Goal: Task Accomplishment & Management: Complete application form

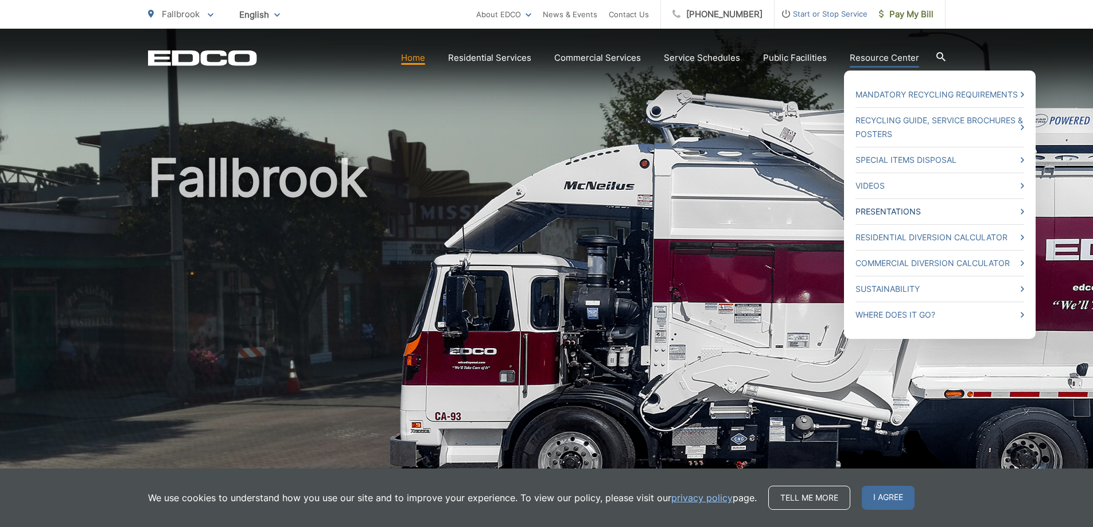
click at [877, 210] on link "Presentations" at bounding box center [940, 212] width 169 height 14
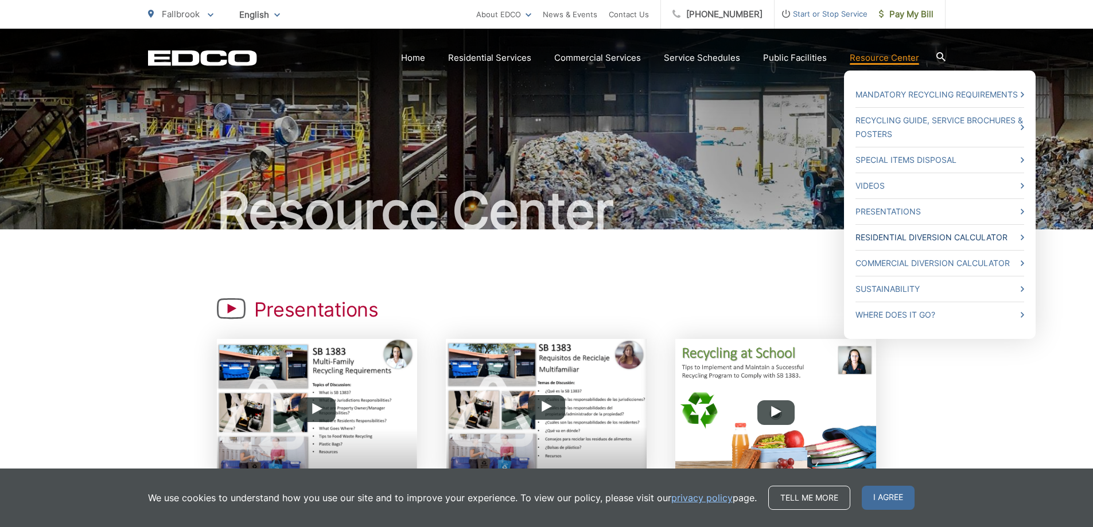
click at [899, 236] on link "Residential Diversion Calculator" at bounding box center [940, 238] width 169 height 14
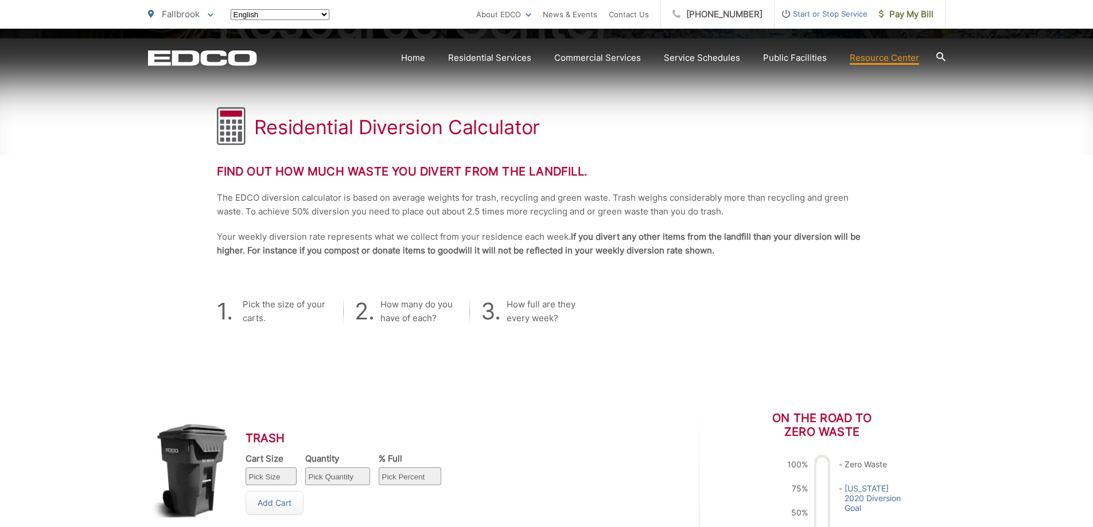
scroll to position [383, 0]
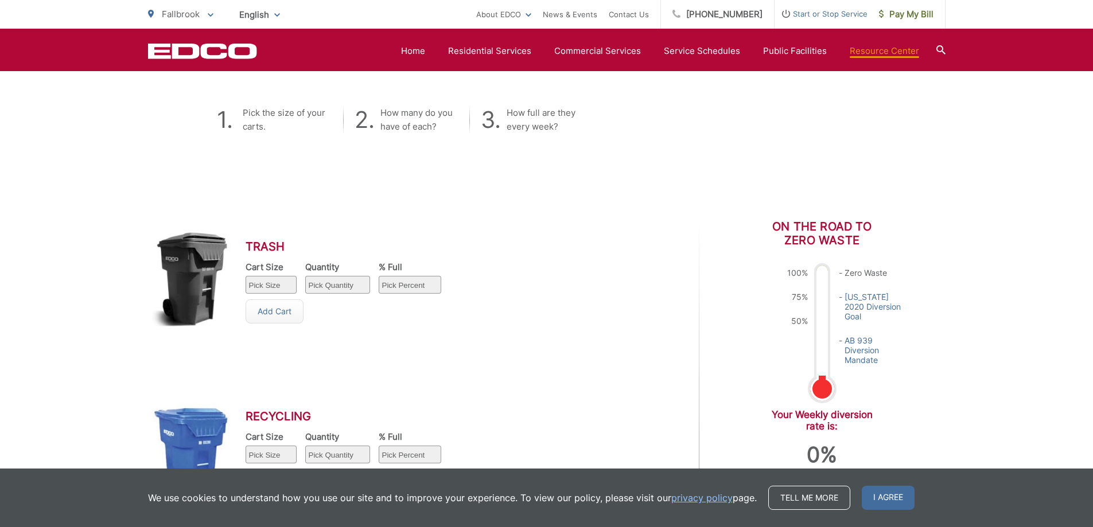
click at [271, 285] on select "Pick Size 32 gallon 64 gallon 96 gallon" at bounding box center [271, 285] width 51 height 18
click at [542, 262] on div "Trash Cart Size Pick Size 32 gallon 64 gallon 96 gallon Quantity Pick Quantity …" at bounding box center [409, 293] width 522 height 147
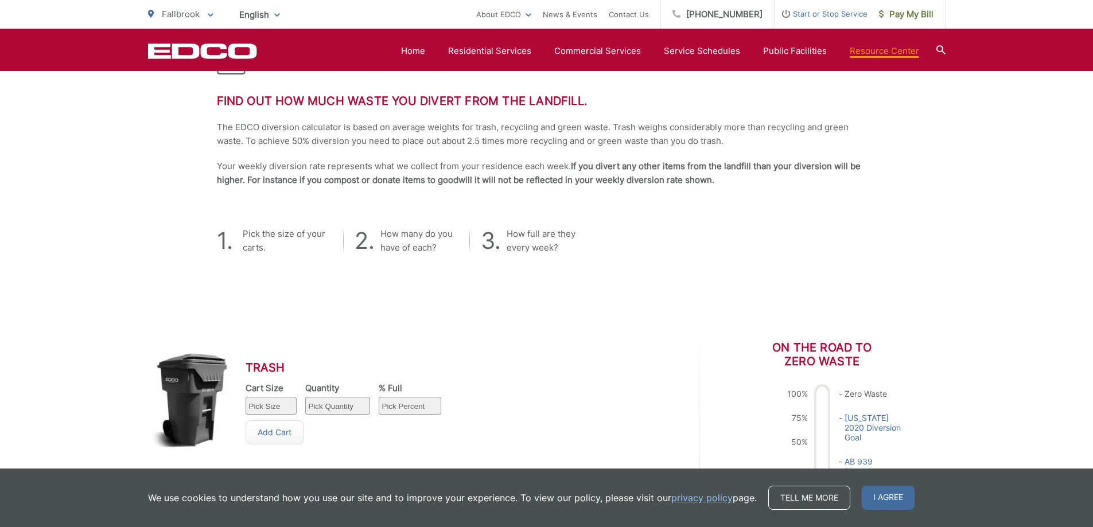
scroll to position [251, 0]
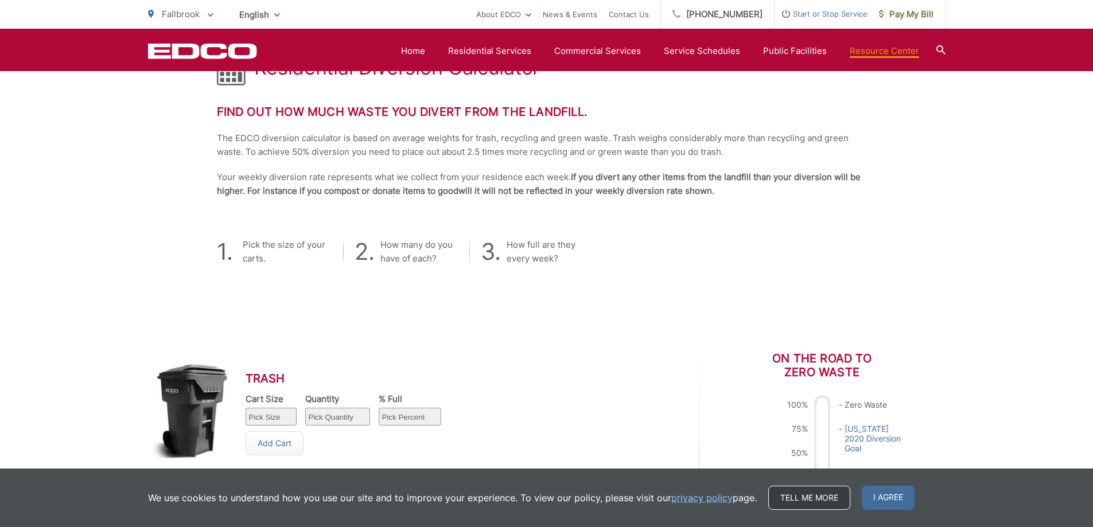
click at [776, 504] on link "Tell me more" at bounding box center [809, 498] width 82 height 24
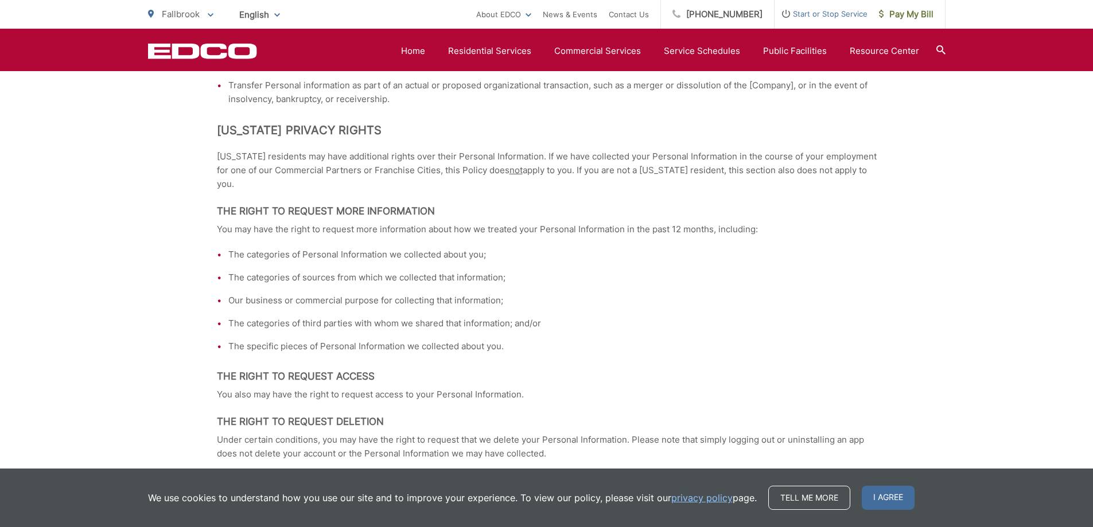
scroll to position [1722, 0]
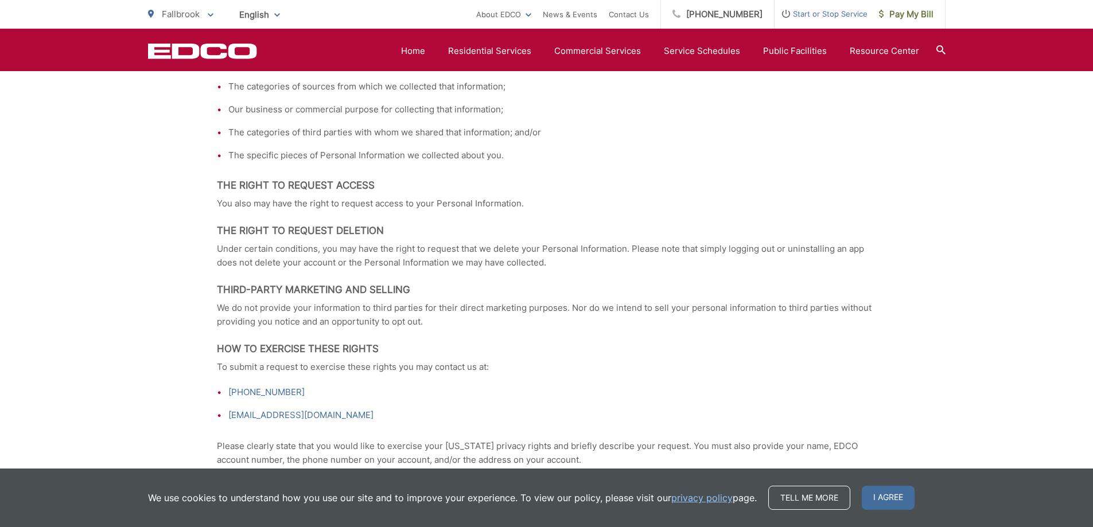
click at [320, 306] on p "We do not provide your information to third parties for their direct marketing …" at bounding box center [547, 315] width 660 height 28
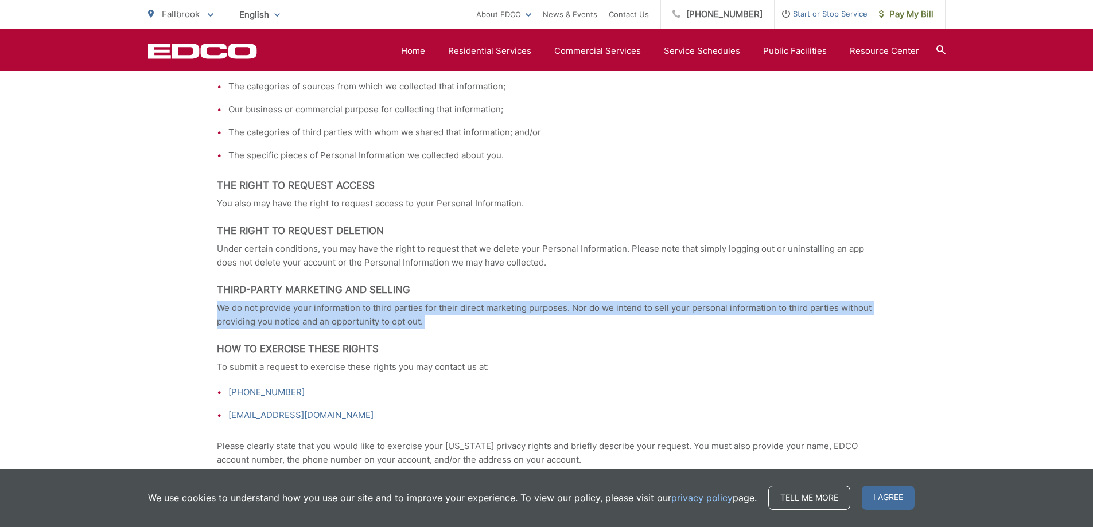
click at [320, 306] on p "We do not provide your information to third parties for their direct marketing …" at bounding box center [547, 315] width 660 height 28
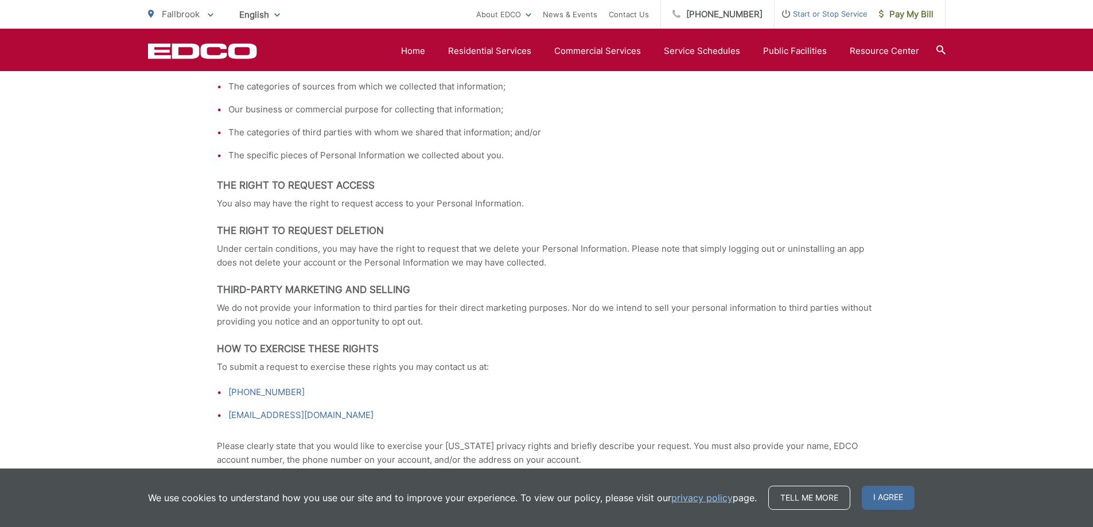
click at [375, 248] on p "Under certain conditions, you may have the right to request that we delete your…" at bounding box center [547, 256] width 660 height 28
click at [379, 252] on p "Under certain conditions, you may have the right to request that we delete your…" at bounding box center [547, 256] width 660 height 28
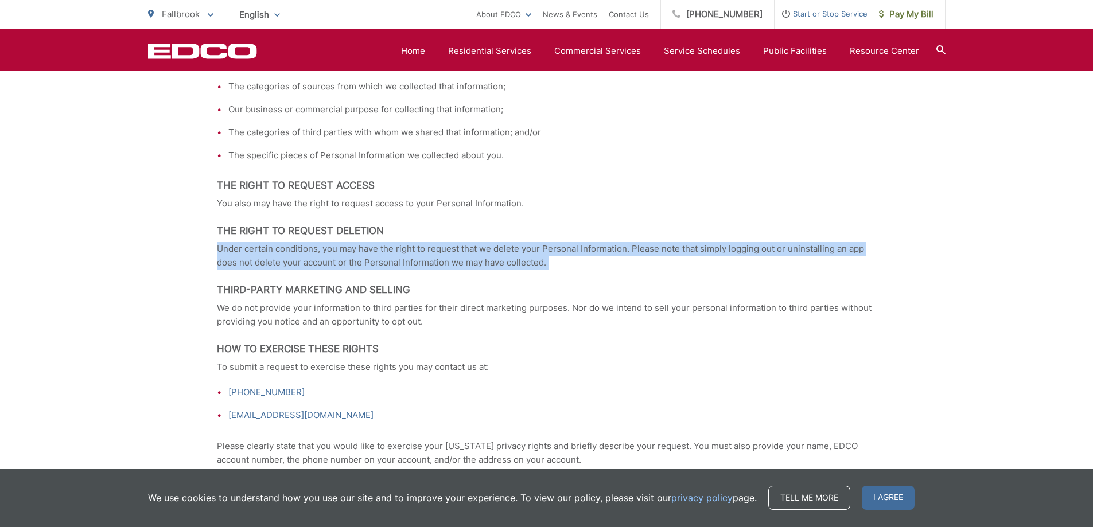
click at [379, 252] on p "Under certain conditions, you may have the right to request that we delete your…" at bounding box center [547, 256] width 660 height 28
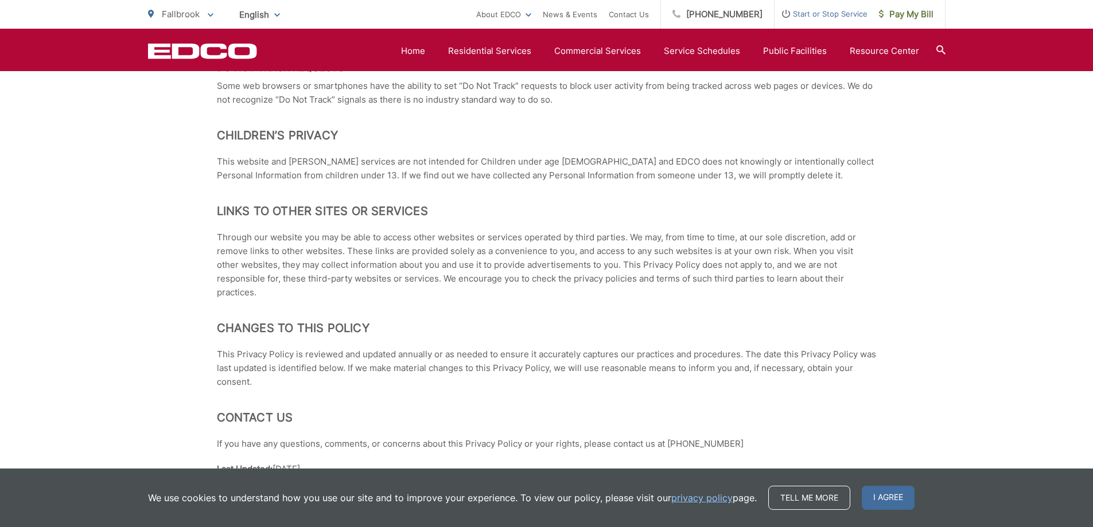
scroll to position [2296, 0]
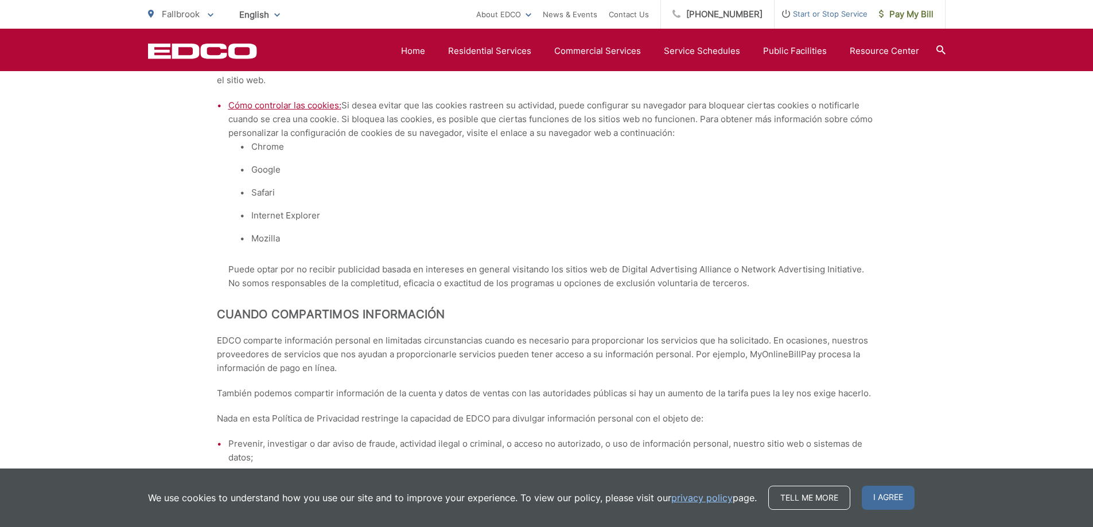
scroll to position [4400, 0]
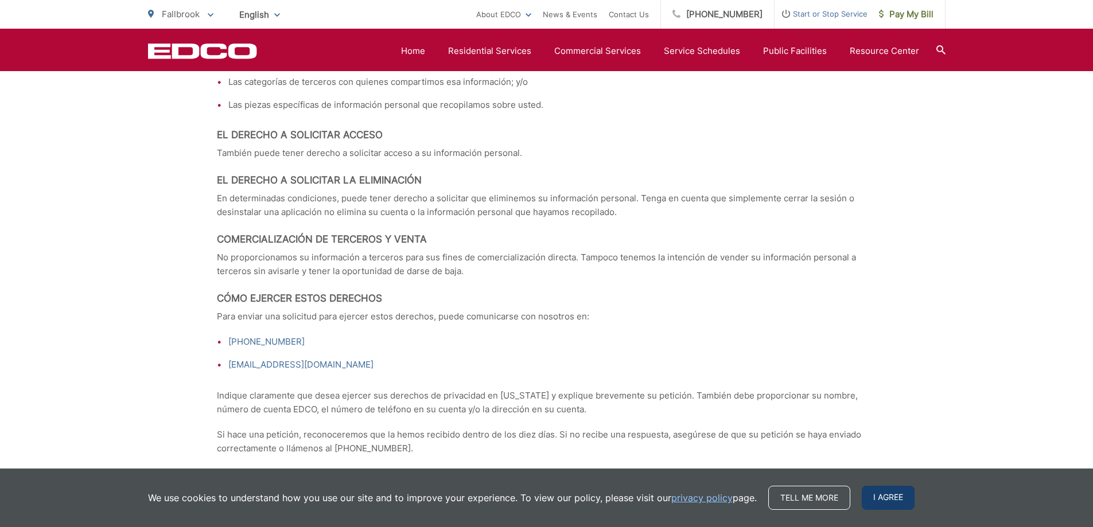
drag, startPoint x: 887, startPoint y: 495, endPoint x: 873, endPoint y: 471, distance: 27.5
click at [887, 494] on span "I agree" at bounding box center [888, 498] width 53 height 24
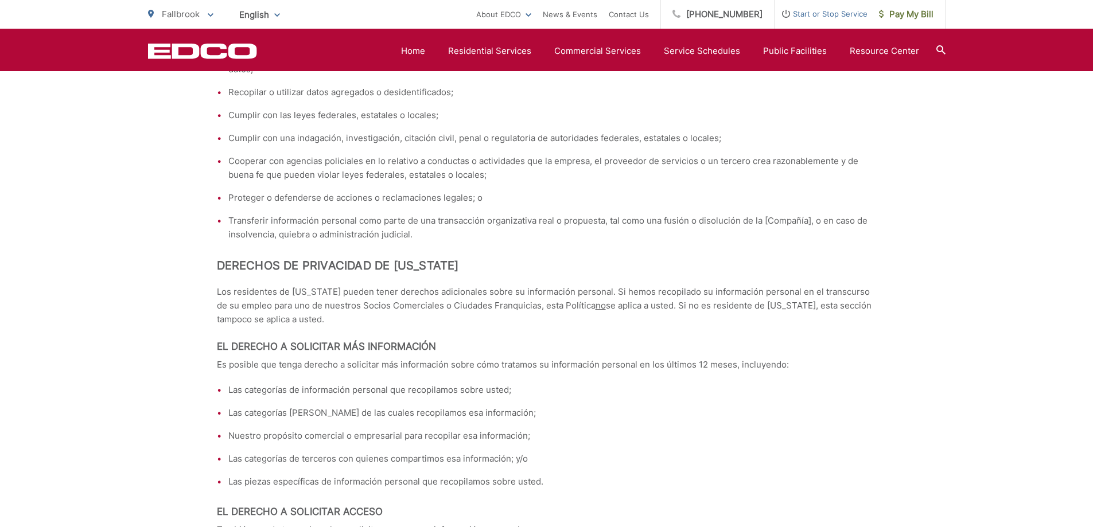
scroll to position [3294, 0]
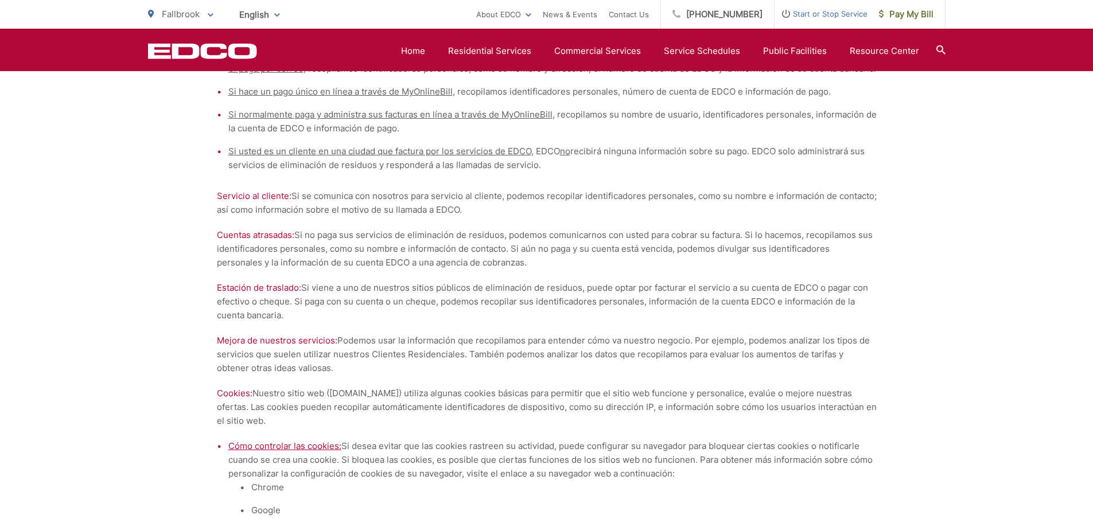
click at [938, 48] on icon at bounding box center [941, 49] width 9 height 9
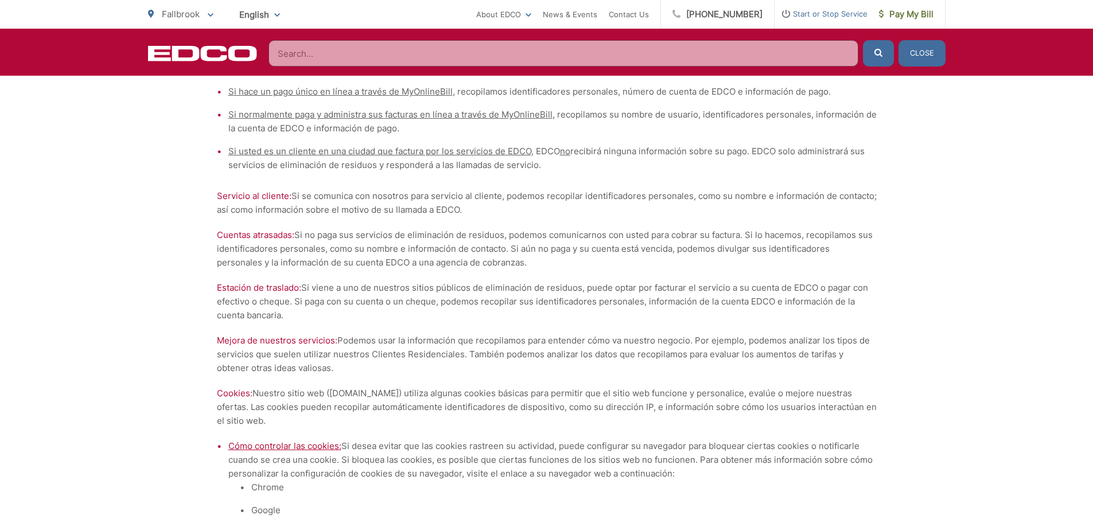
click at [302, 57] on input "Search" at bounding box center [564, 53] width 590 height 26
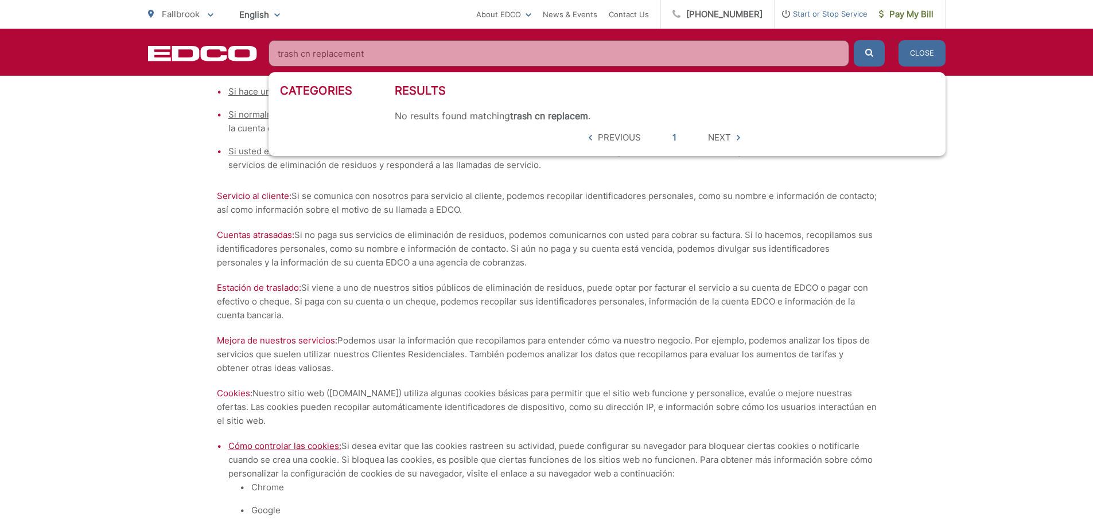
click at [854, 40] on button "submit" at bounding box center [869, 53] width 31 height 26
drag, startPoint x: 575, startPoint y: 112, endPoint x: 581, endPoint y: 119, distance: 9.8
click at [576, 114] on strong "trash cn replacement" at bounding box center [556, 115] width 92 height 11
click at [304, 53] on input "trash cn replacement" at bounding box center [564, 53] width 590 height 26
type input "trash can replacement"
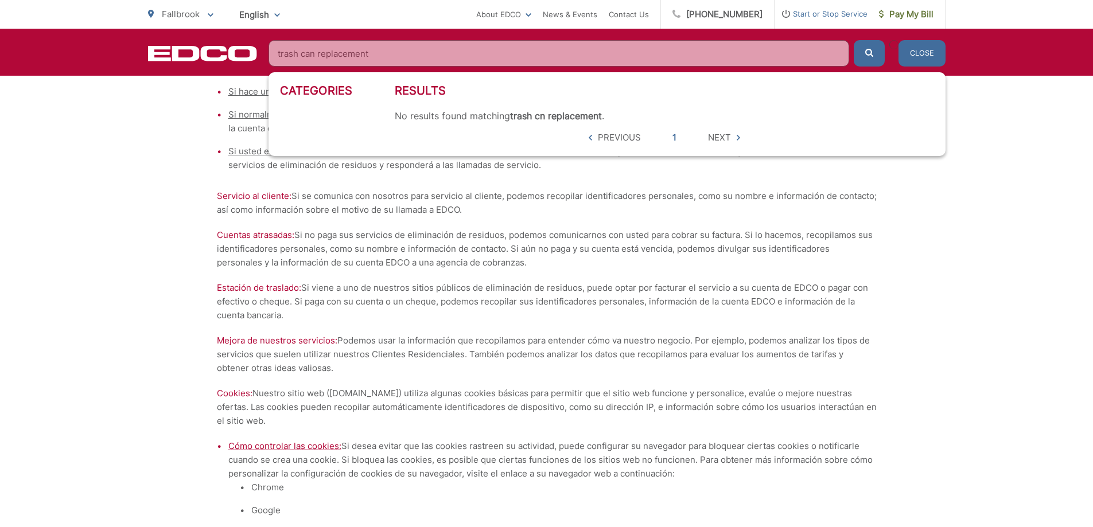
click at [854, 40] on button "submit" at bounding box center [869, 53] width 31 height 26
click at [409, 53] on input "trash can replacement" at bounding box center [564, 53] width 590 height 26
click at [836, 51] on input "trash can replacement" at bounding box center [564, 53] width 590 height 26
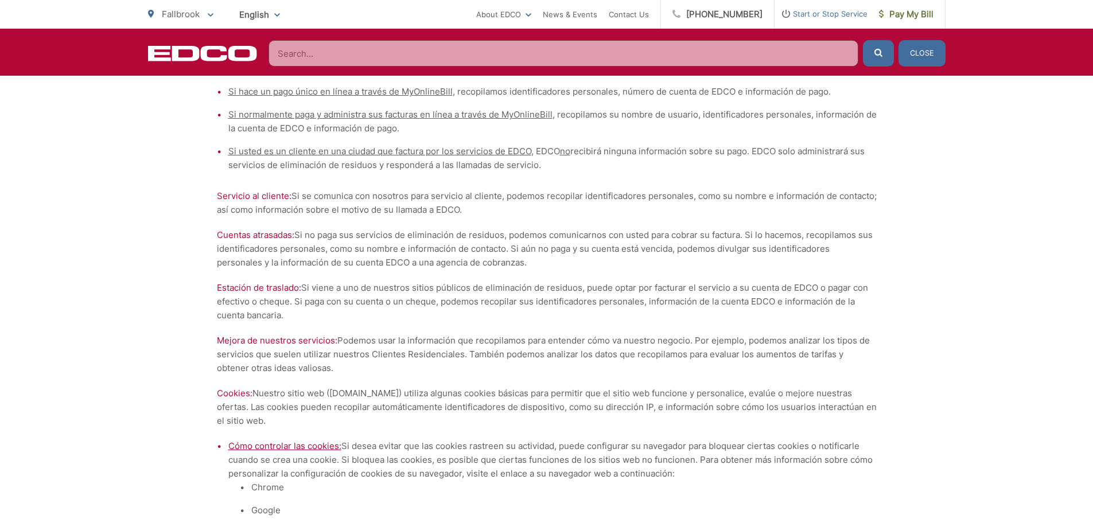
click at [933, 55] on button "Close" at bounding box center [922, 53] width 47 height 26
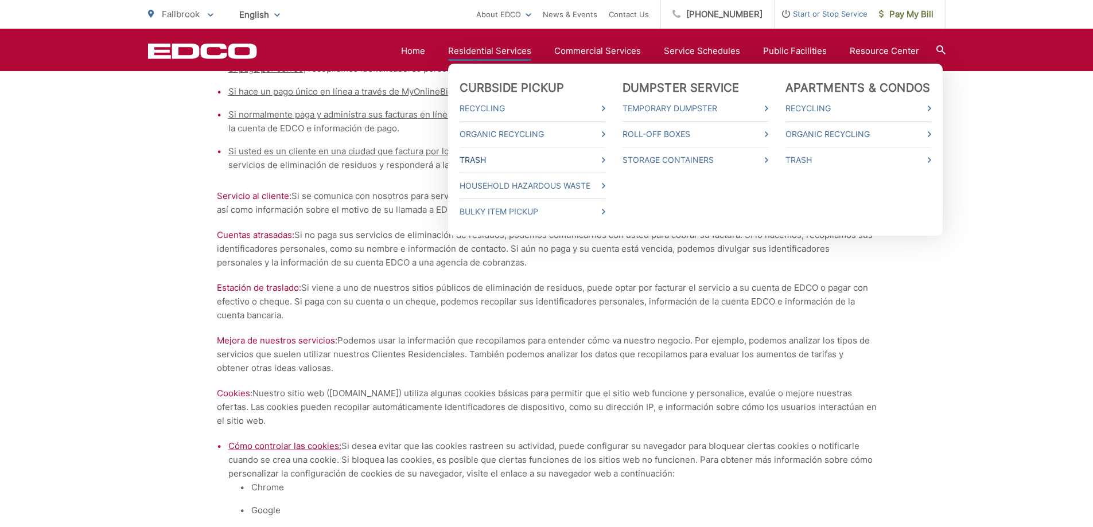
click at [485, 161] on link "Trash" at bounding box center [533, 160] width 146 height 14
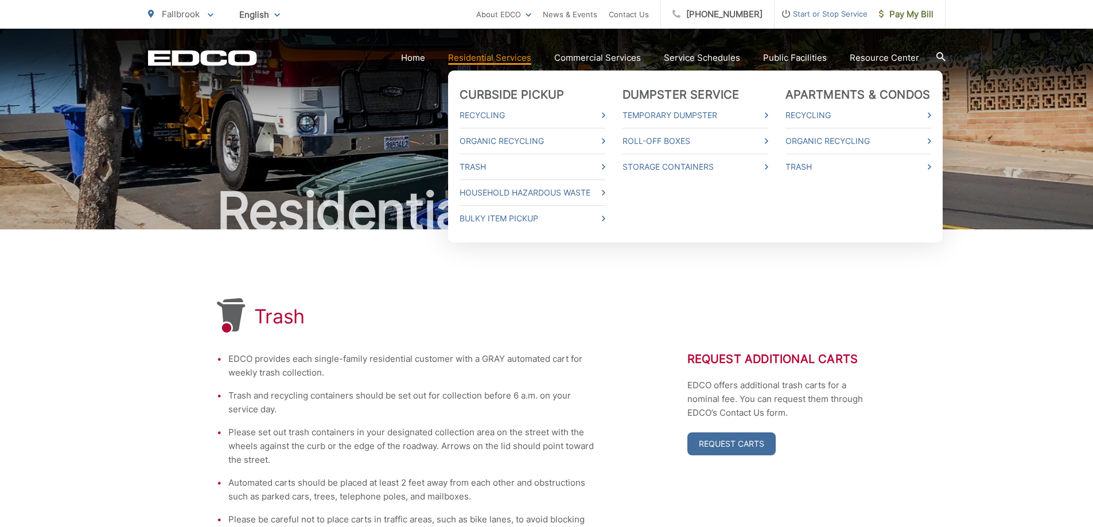
click at [611, 217] on ul "Curbside Pickup Recycling Organic Recycling Trash Household Hazardous Waste Bul…" at bounding box center [695, 157] width 495 height 172
click at [544, 217] on link "Bulky Item Pickup" at bounding box center [533, 219] width 146 height 14
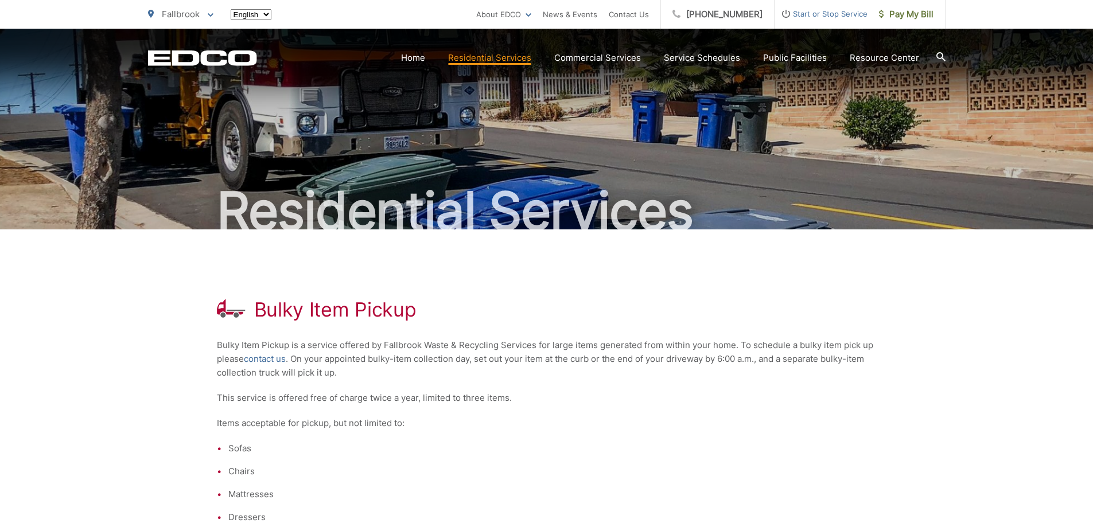
scroll to position [191, 0]
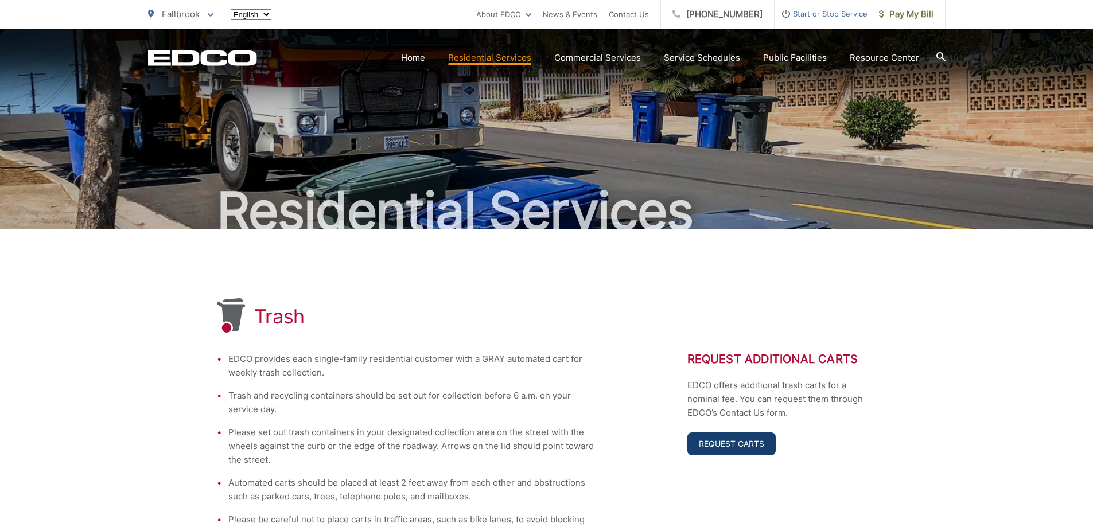
click at [720, 444] on link "Request Carts" at bounding box center [732, 444] width 88 height 23
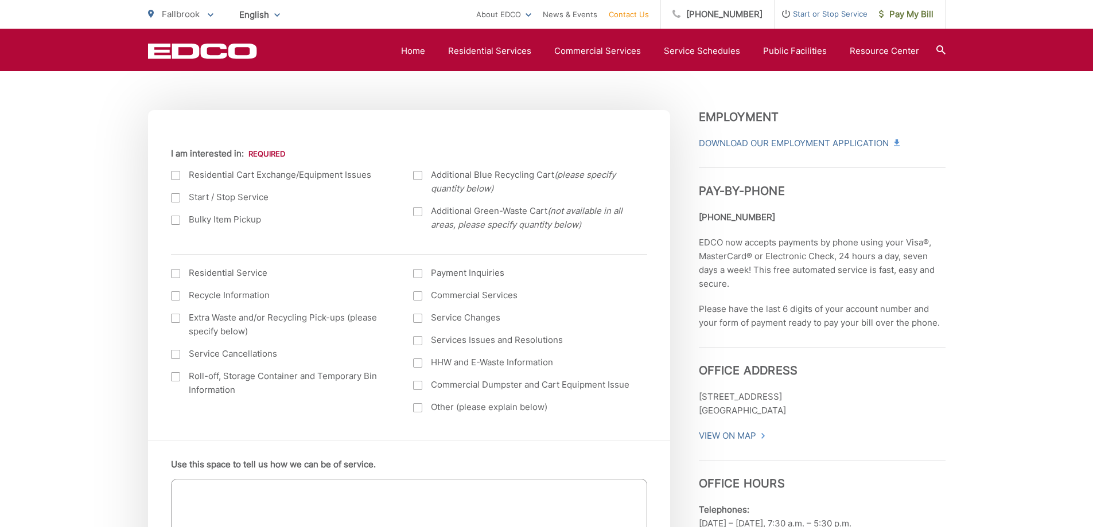
scroll to position [383, 0]
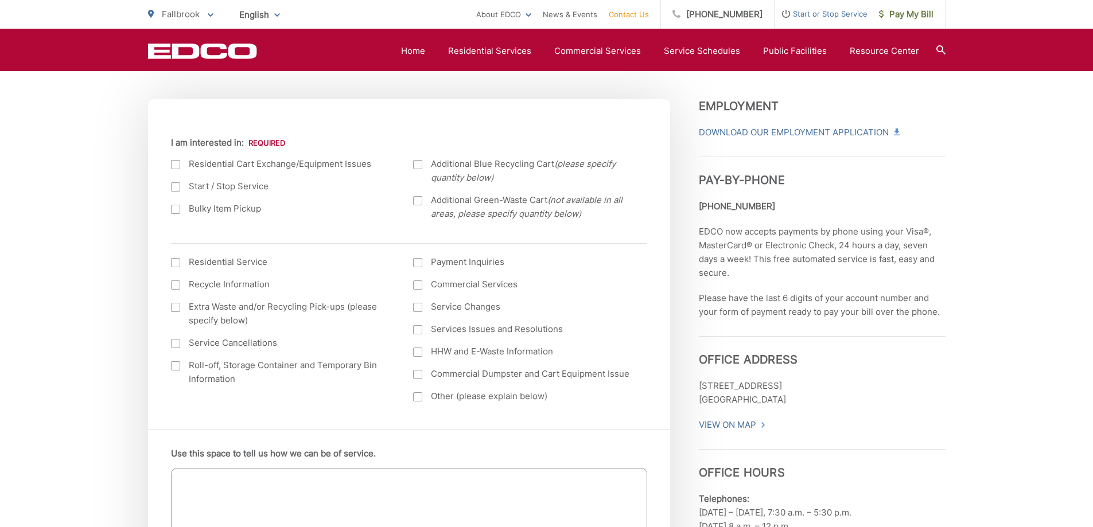
click at [175, 262] on div at bounding box center [175, 262] width 9 height 9
click at [0, 0] on input "I am interested in: (continued) *" at bounding box center [0, 0] width 0 height 0
click at [176, 164] on div at bounding box center [175, 164] width 9 height 9
click at [0, 0] on input "I am interested in:" at bounding box center [0, 0] width 0 height 0
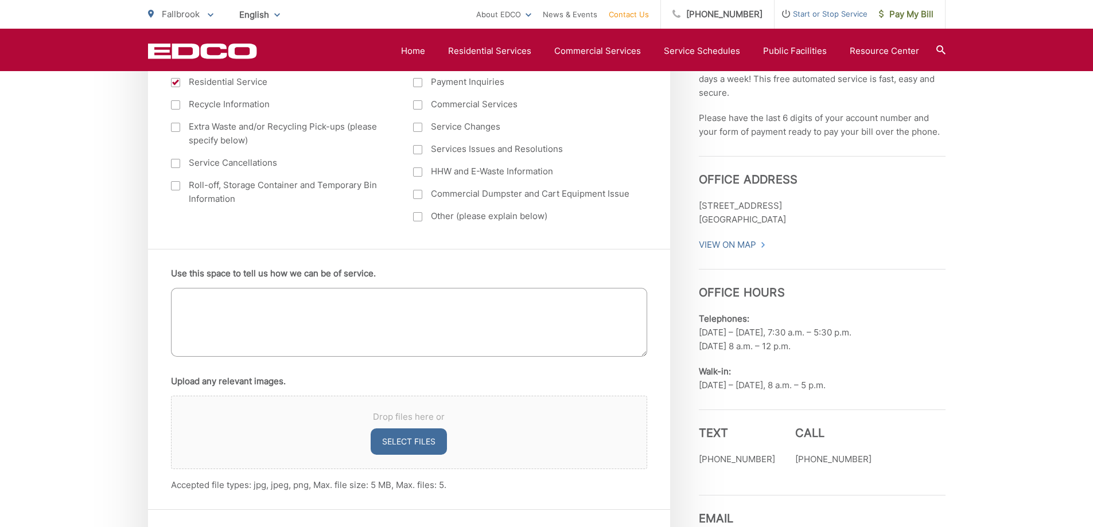
scroll to position [574, 0]
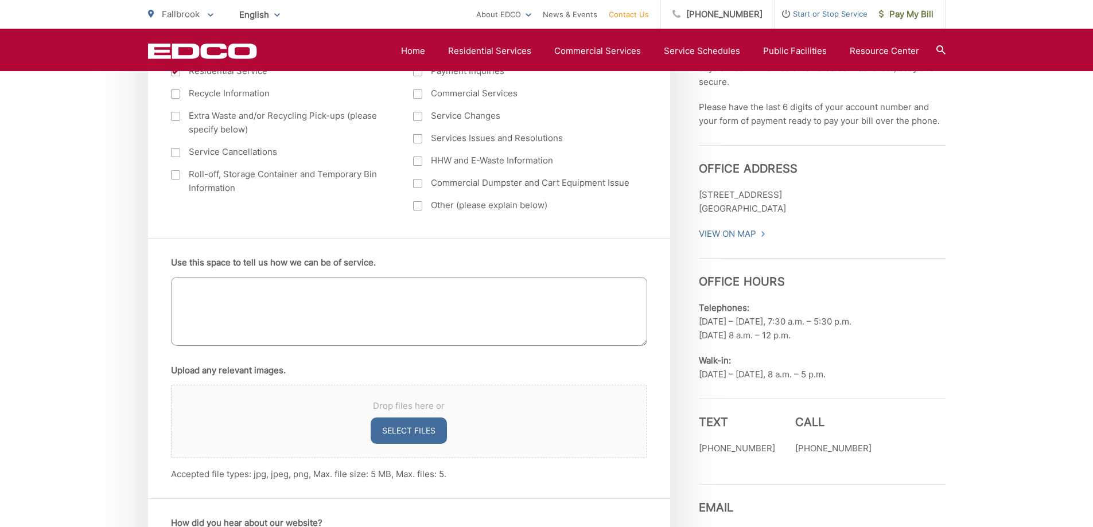
click at [252, 298] on textarea "Use this space to tell us how we can be of service." at bounding box center [409, 311] width 476 height 69
click at [242, 293] on textarea "Use this space to tell us how we can be of service." at bounding box center [409, 311] width 476 height 69
click at [418, 205] on div at bounding box center [417, 205] width 9 height 9
click at [0, 0] on input "Other (please explain below)" at bounding box center [0, 0] width 0 height 0
click at [198, 289] on textarea "Use this space to tell us how we can be of service." at bounding box center [409, 311] width 476 height 69
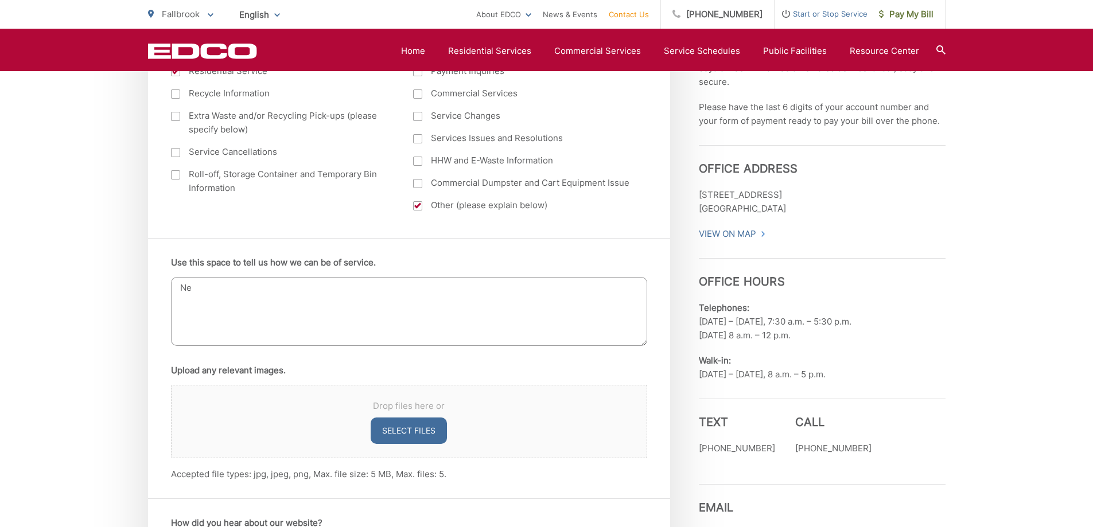
type textarea "N"
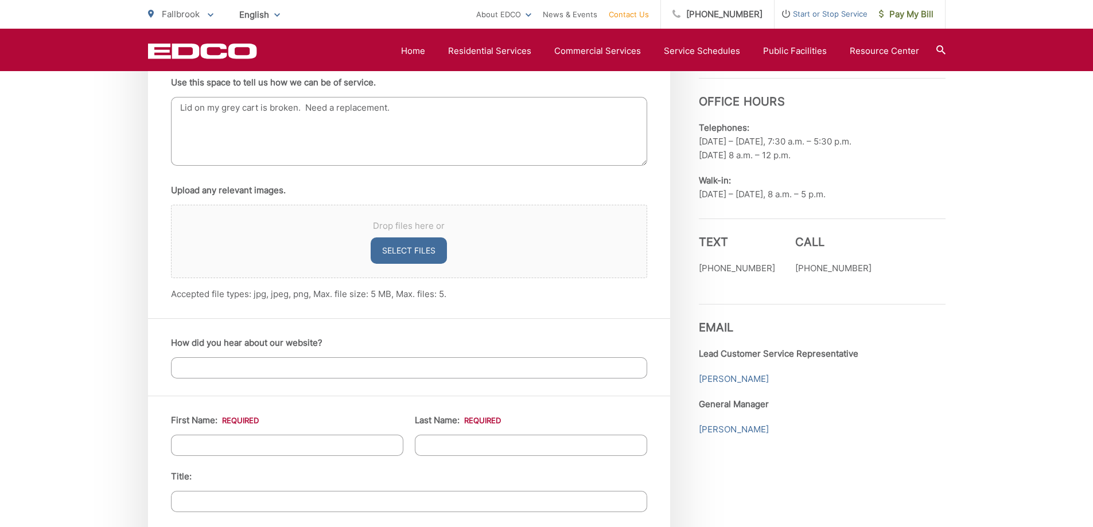
scroll to position [765, 0]
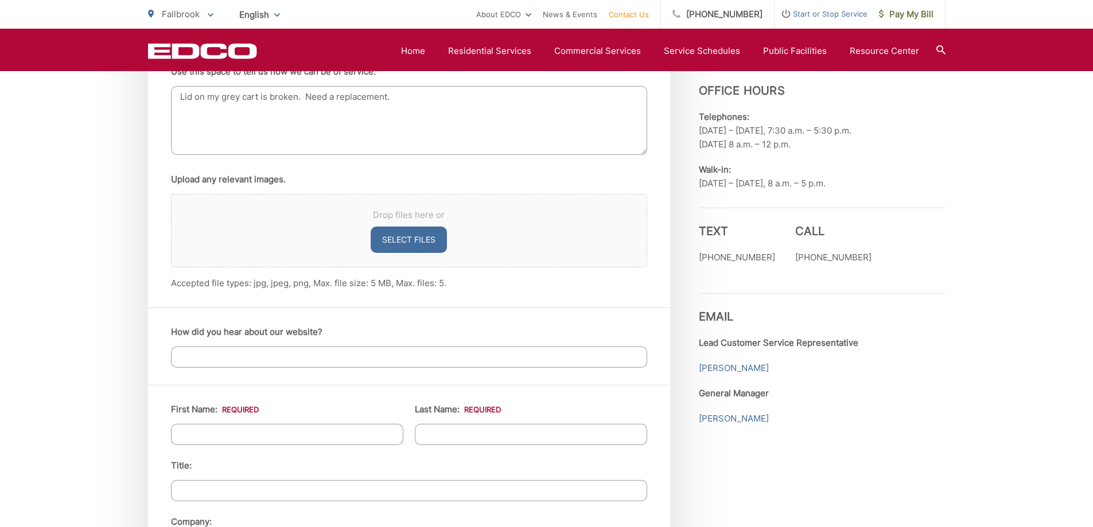
type textarea "Lid on my grey cart is broken. Need a replacement."
click at [231, 436] on input "First Name: *" at bounding box center [287, 434] width 232 height 21
type input "Harry"
type input "Bateman"
type input "2361 Rainbow Glen Rd."
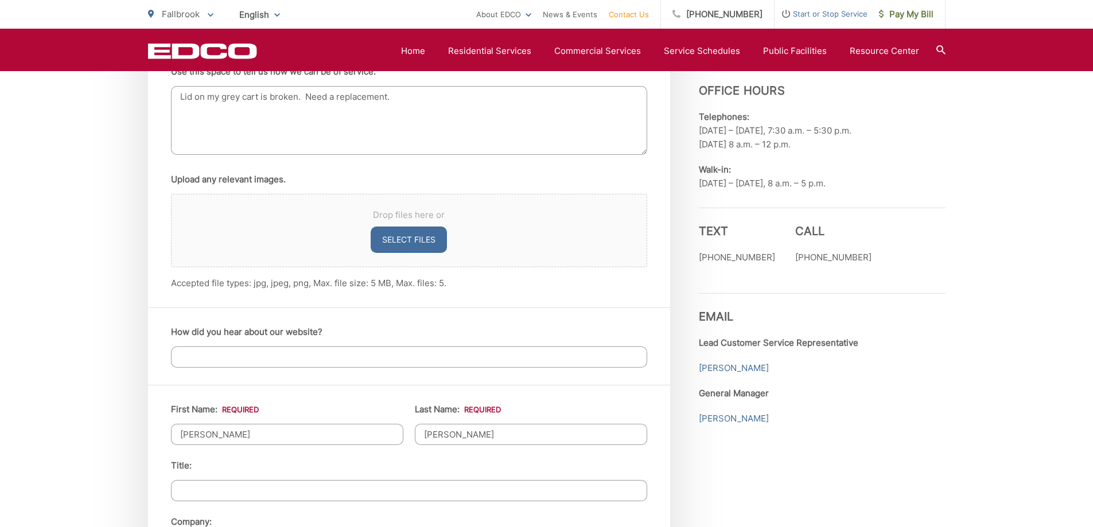
type input "Fallbrook"
type input "92028"
type input "3103051315"
type input "habco.ret@gmail.com"
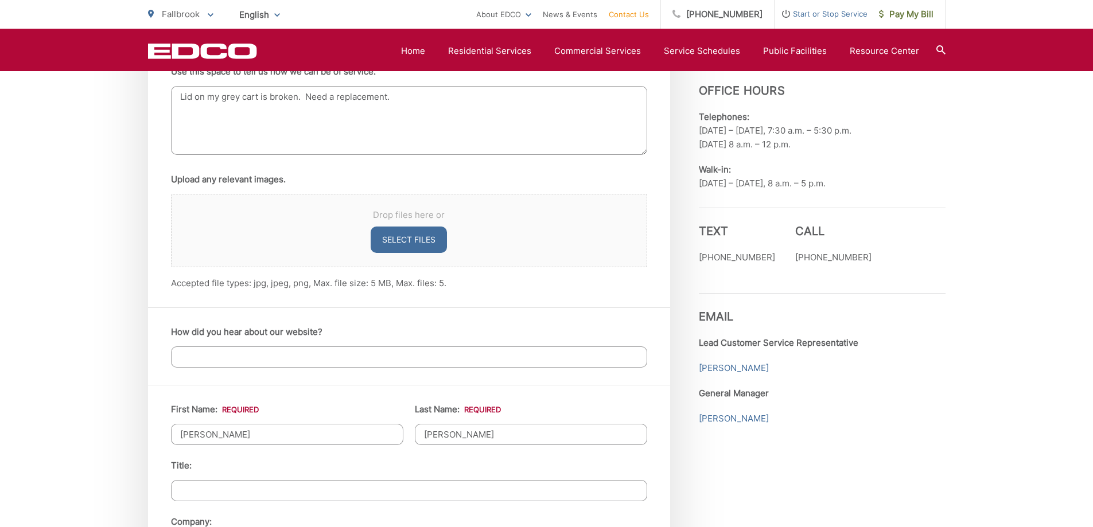
type input "(310) 305-1315"
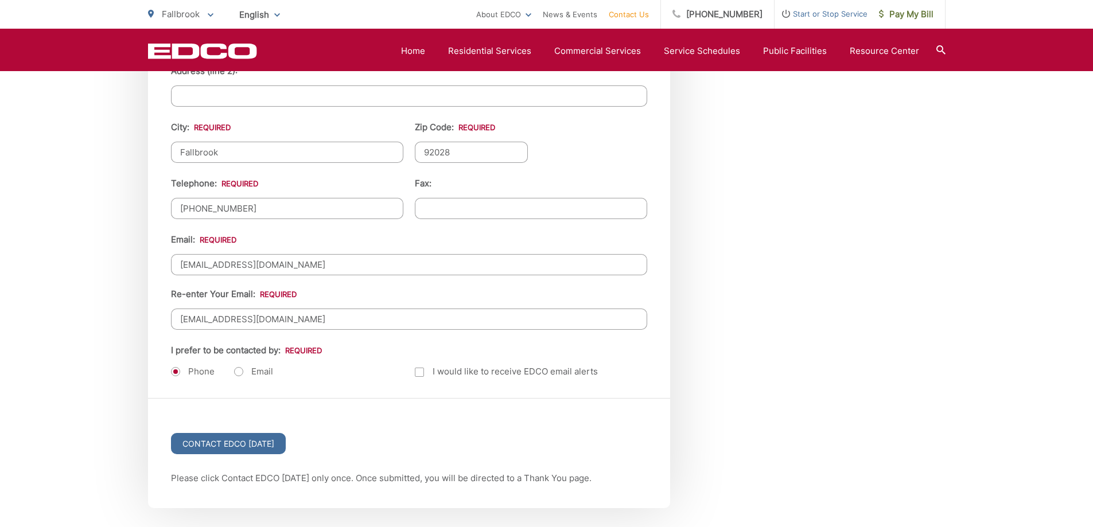
scroll to position [1339, 0]
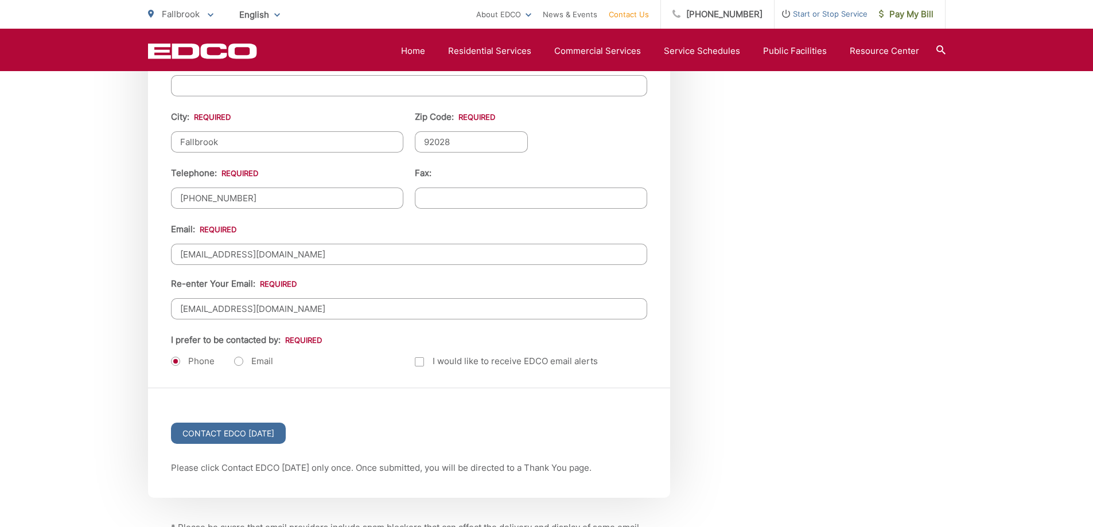
click at [239, 364] on label "Email" at bounding box center [253, 361] width 39 height 11
radio input "true"
click at [231, 434] on input "Contact EDCO Today" at bounding box center [228, 433] width 115 height 21
